Goal: Transaction & Acquisition: Obtain resource

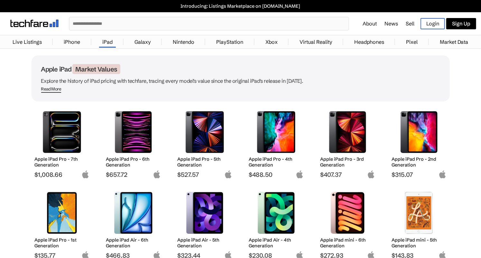
click at [338, 132] on img at bounding box center [347, 132] width 45 height 42
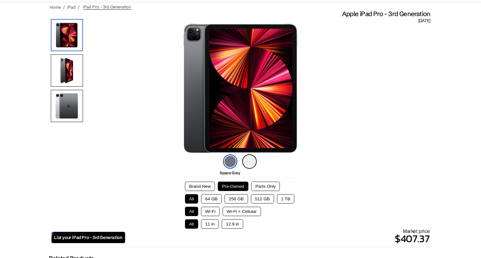
scroll to position [47, 0]
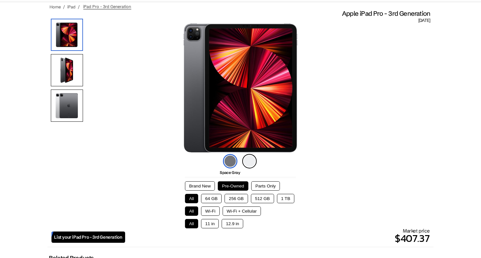
click at [260, 197] on button "512 GB" at bounding box center [262, 198] width 23 height 9
click at [248, 207] on button "Wi-Fi + Cellular" at bounding box center [241, 210] width 38 height 9
click at [212, 221] on button "11 in" at bounding box center [210, 223] width 18 height 9
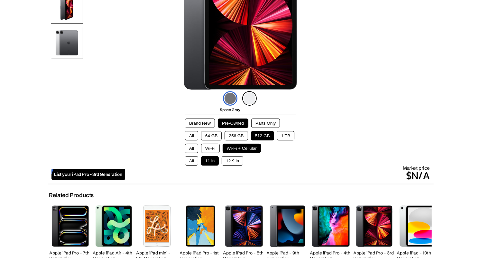
scroll to position [110, 0]
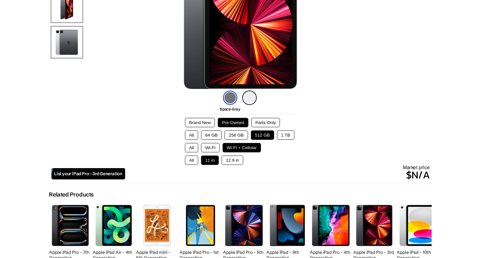
click at [104, 170] on link "List your iPad Pro - 3rd Generation" at bounding box center [88, 173] width 74 height 11
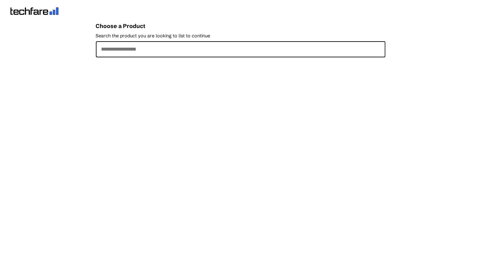
click at [162, 54] on input "Search the product you are looking to list to continue" at bounding box center [240, 49] width 289 height 16
click at [174, 49] on input "Search the product you are looking to list to continue" at bounding box center [240, 49] width 289 height 16
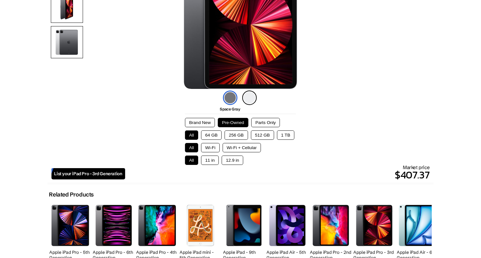
click at [257, 134] on button "512 GB" at bounding box center [262, 134] width 23 height 9
click at [240, 147] on button "Wi-Fi + Cellular" at bounding box center [241, 147] width 38 height 9
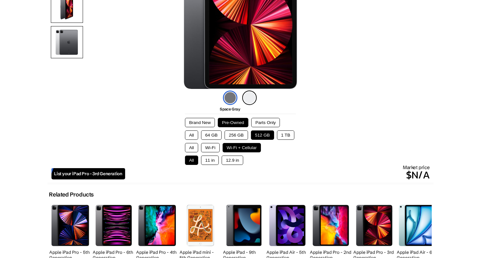
click at [215, 146] on button "Wi-Fi" at bounding box center [210, 147] width 19 height 9
click at [190, 146] on button "All" at bounding box center [191, 147] width 13 height 9
click at [210, 145] on button "Wi-Fi" at bounding box center [210, 147] width 19 height 9
click at [208, 159] on button "11 in" at bounding box center [210, 159] width 18 height 9
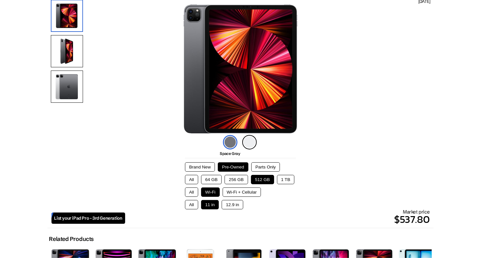
scroll to position [75, 0]
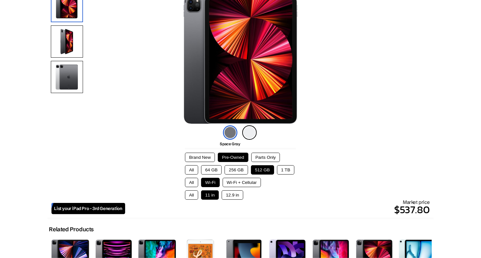
click at [198, 155] on button "Brand New" at bounding box center [200, 156] width 30 height 9
click at [263, 157] on button "Parts Only" at bounding box center [265, 156] width 29 height 9
click at [228, 158] on button "Pre-Owned" at bounding box center [233, 156] width 31 height 9
click at [206, 155] on button "Brand New" at bounding box center [200, 156] width 30 height 9
click at [241, 155] on button "Pre-Owned" at bounding box center [233, 156] width 31 height 9
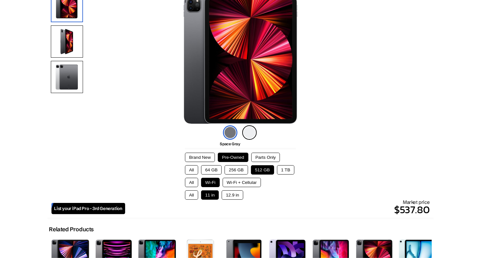
click at [248, 133] on img at bounding box center [249, 132] width 14 height 14
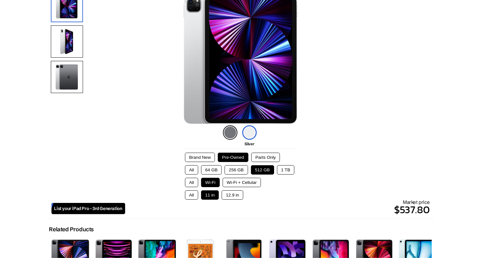
click at [229, 132] on img at bounding box center [230, 132] width 14 height 14
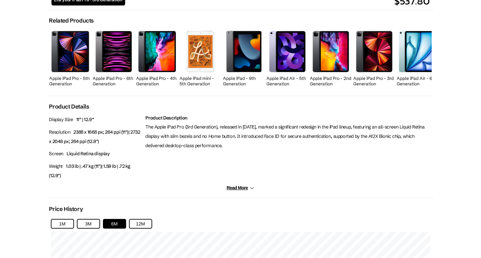
scroll to position [284, 0]
click at [232, 186] on button "Read More" at bounding box center [240, 187] width 28 height 5
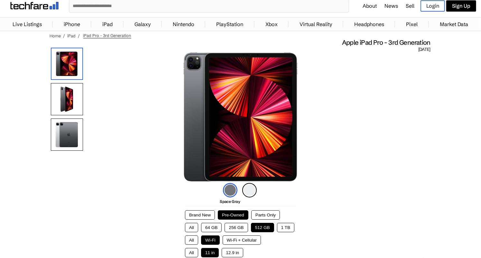
scroll to position [15, 0]
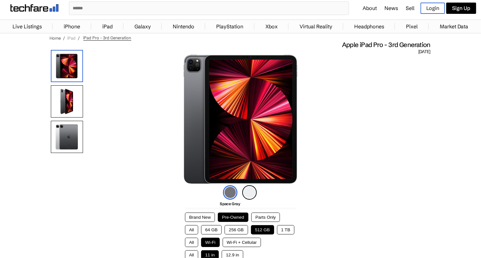
click at [71, 37] on link "iPad" at bounding box center [72, 37] width 8 height 5
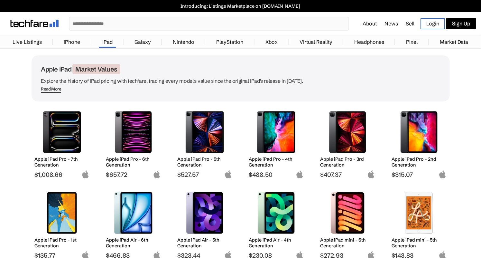
click at [272, 127] on img at bounding box center [275, 132] width 45 height 42
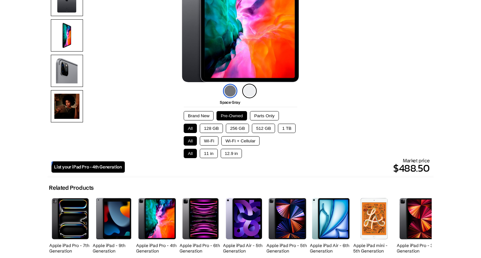
scroll to position [117, 0]
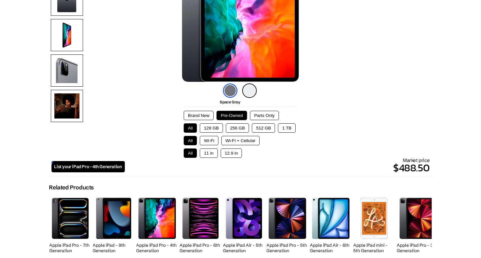
click at [260, 126] on button "512 GB" at bounding box center [263, 127] width 23 height 9
click at [235, 140] on button "Wi-Fi + Cellular" at bounding box center [240, 140] width 38 height 9
click at [216, 141] on button "Wi-Fi" at bounding box center [209, 140] width 19 height 9
click at [211, 149] on button "11 in" at bounding box center [209, 152] width 18 height 9
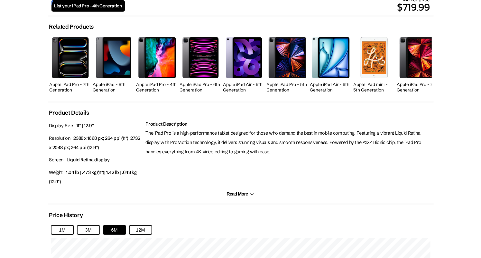
scroll to position [283, 0]
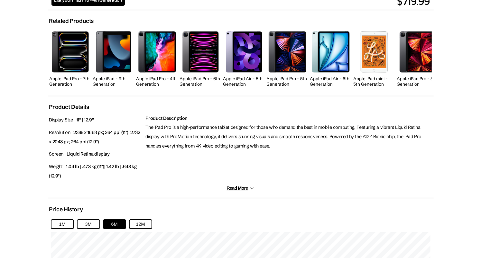
click at [234, 185] on button "Read More" at bounding box center [240, 187] width 28 height 5
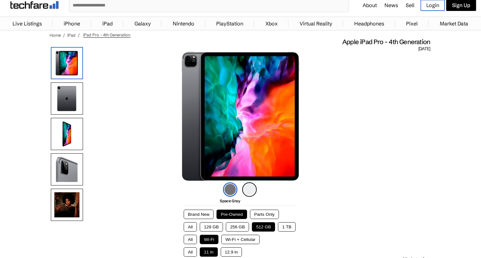
scroll to position [16, 0]
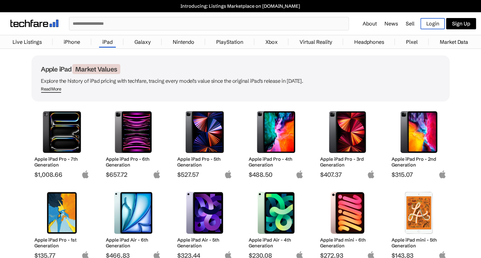
click at [201, 129] on img at bounding box center [204, 132] width 45 height 42
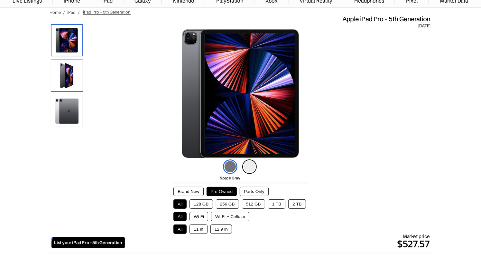
scroll to position [42, 0]
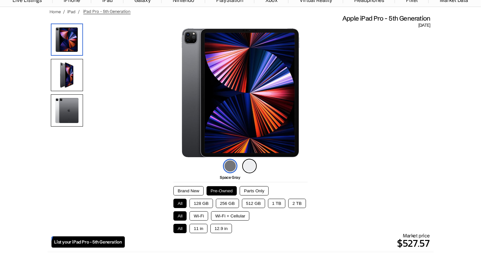
click at [256, 200] on button "512 GB" at bounding box center [253, 202] width 23 height 9
click at [222, 215] on button "Wi-Fi + Cellular" at bounding box center [230, 215] width 38 height 9
click at [197, 227] on button "11 in" at bounding box center [198, 227] width 18 height 9
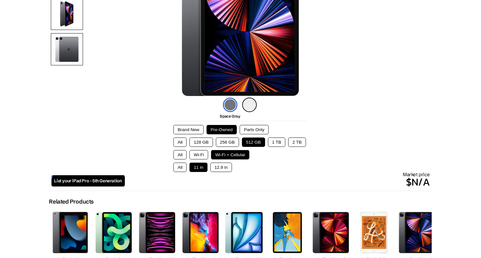
scroll to position [104, 0]
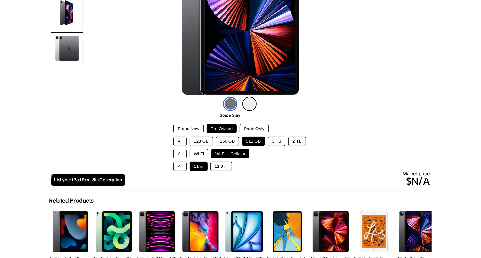
click at [255, 140] on button "512 GB" at bounding box center [253, 140] width 23 height 9
click at [207, 154] on button "Wi-Fi" at bounding box center [198, 153] width 19 height 9
click at [183, 155] on button "All" at bounding box center [179, 153] width 13 height 9
click at [95, 177] on span "List your iPad Pro - 5th Generation" at bounding box center [88, 179] width 68 height 5
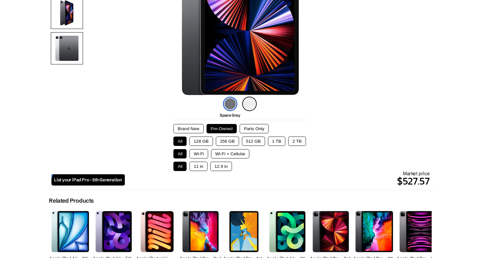
click at [252, 142] on button "512 GB" at bounding box center [253, 140] width 23 height 9
click at [236, 153] on button "Wi-Fi + Cellular" at bounding box center [230, 153] width 38 height 9
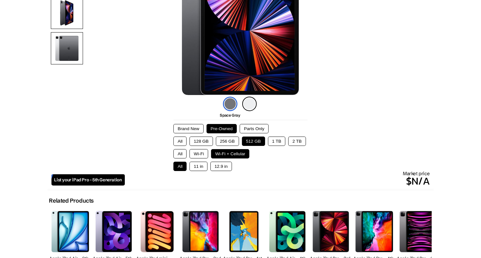
click at [200, 155] on button "Wi-Fi" at bounding box center [198, 153] width 19 height 9
click at [178, 154] on button "All" at bounding box center [179, 153] width 13 height 9
click at [196, 153] on button "Wi-Fi" at bounding box center [198, 153] width 19 height 9
click at [198, 166] on button "11 in" at bounding box center [198, 165] width 18 height 9
click at [219, 166] on button "12.9 in" at bounding box center [221, 165] width 22 height 9
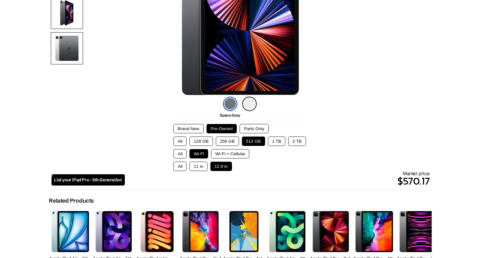
click at [201, 166] on button "11 in" at bounding box center [198, 165] width 18 height 9
click at [181, 166] on button "All" at bounding box center [179, 165] width 13 height 9
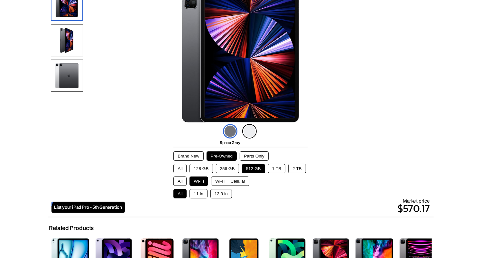
scroll to position [76, 0]
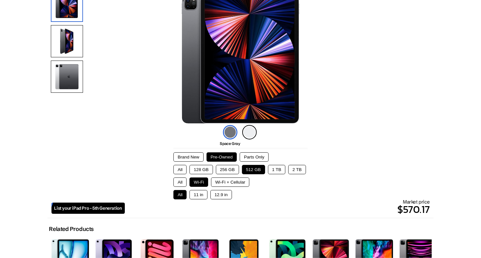
click at [230, 185] on button "Wi-Fi + Cellular" at bounding box center [230, 181] width 38 height 9
click at [200, 196] on button "11 in" at bounding box center [198, 194] width 18 height 9
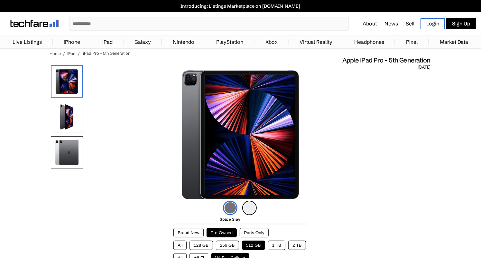
scroll to position [119, 0]
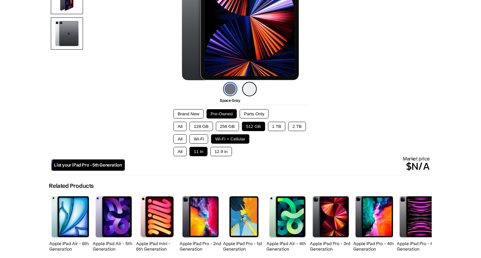
click at [220, 138] on button "Wi-Fi + Cellular" at bounding box center [230, 138] width 38 height 9
click at [199, 153] on button "11 in" at bounding box center [198, 151] width 18 height 9
click at [200, 141] on button "Wi-Fi" at bounding box center [198, 138] width 19 height 9
click at [185, 153] on button "All" at bounding box center [179, 151] width 13 height 9
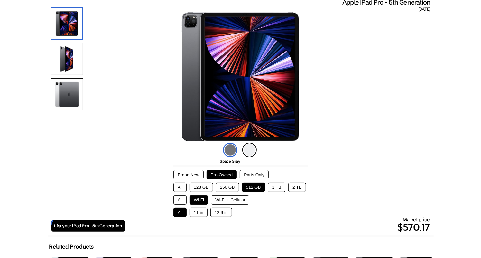
scroll to position [74, 0]
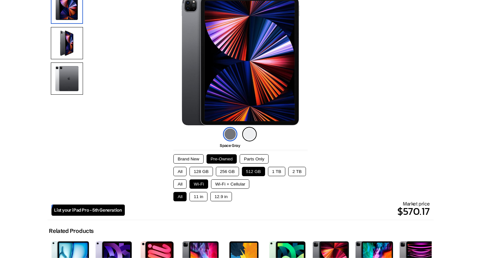
click at [241, 187] on button "Wi-Fi + Cellular" at bounding box center [230, 183] width 38 height 9
click at [200, 200] on button "11 in" at bounding box center [198, 196] width 18 height 9
click at [202, 184] on button "Wi-Fi" at bounding box center [198, 183] width 19 height 9
click at [180, 196] on button "All" at bounding box center [179, 196] width 13 height 9
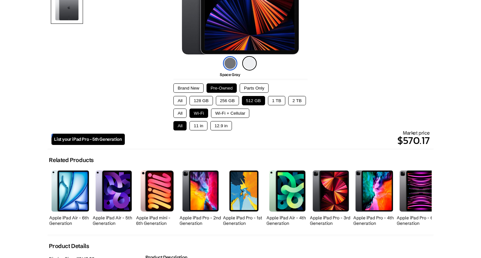
scroll to position [145, 0]
